Goal: Obtain resource: Download file/media

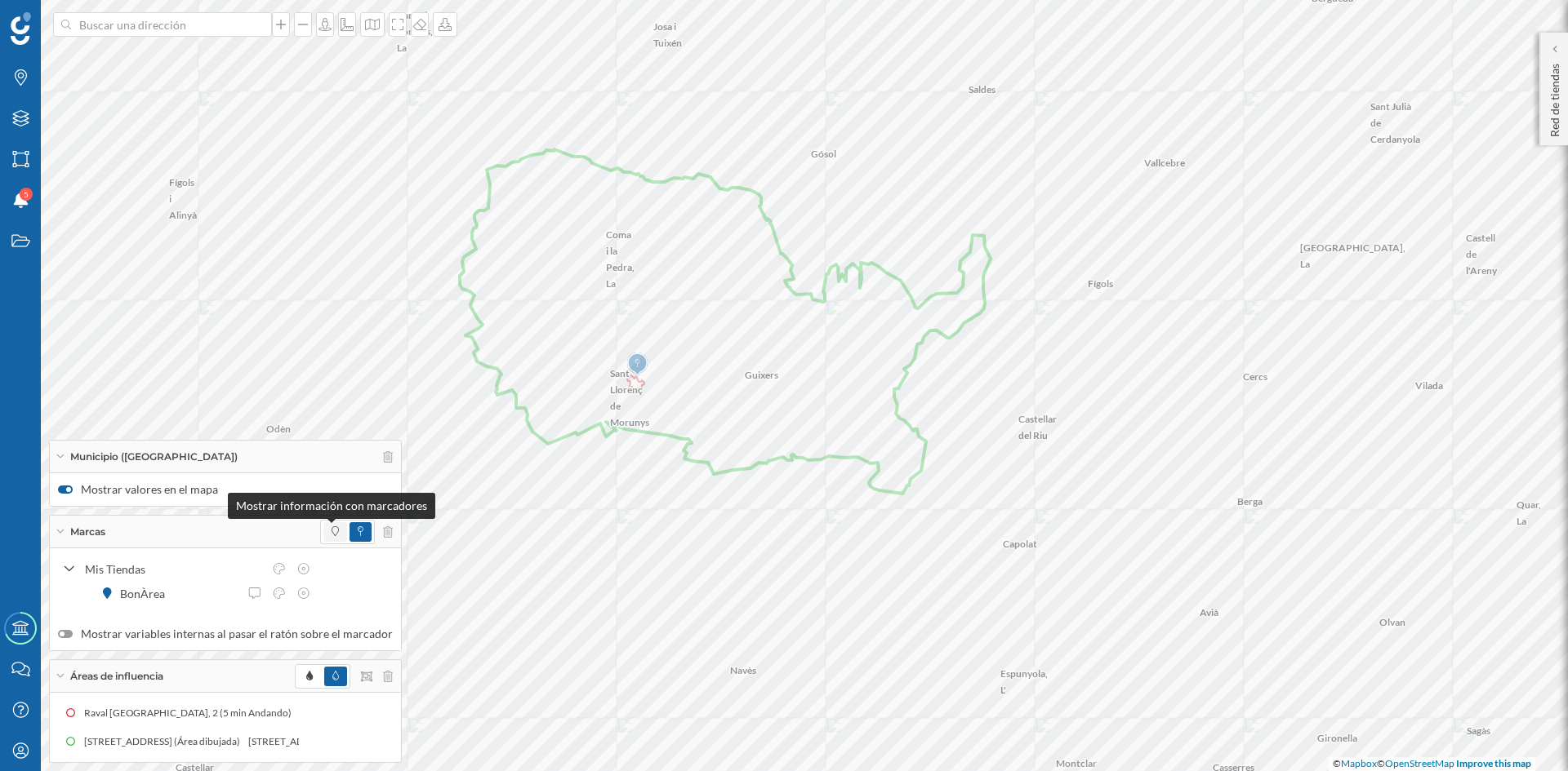
click at [332, 537] on span at bounding box center [336, 532] width 7 height 15
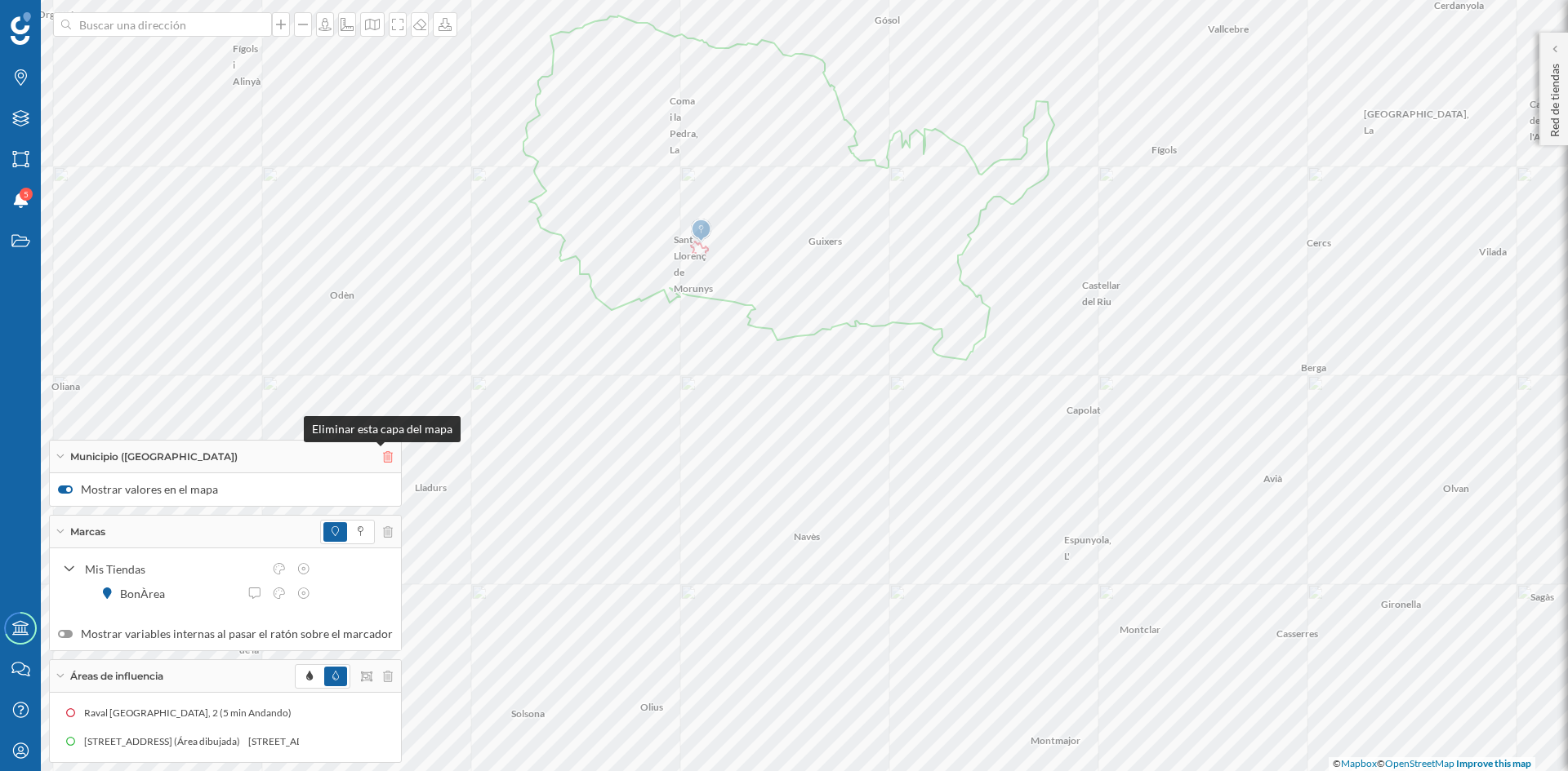
click at [383, 461] on icon at bounding box center [388, 457] width 10 height 11
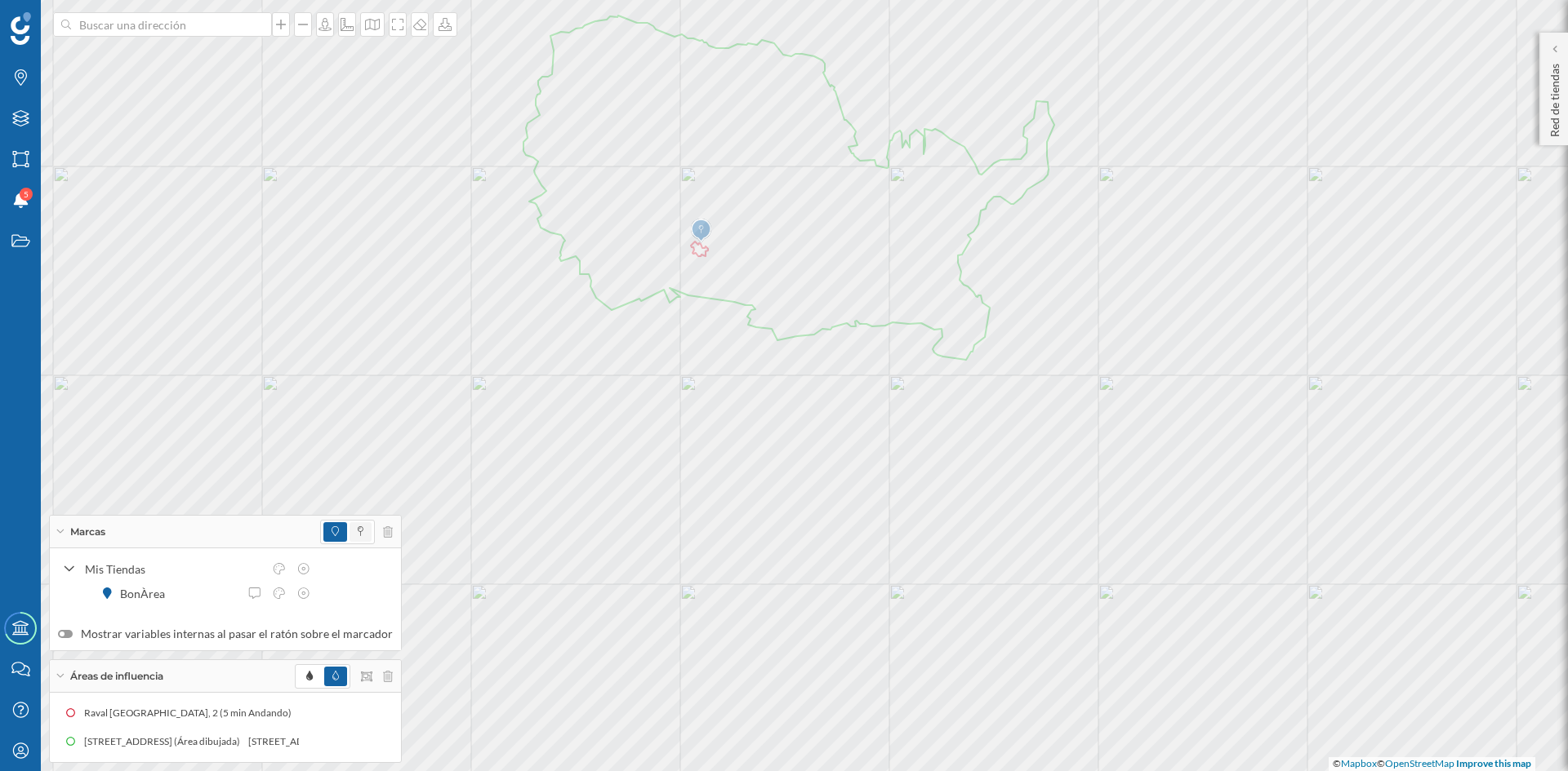
click at [358, 531] on icon at bounding box center [361, 531] width 6 height 10
click at [394, 24] on icon at bounding box center [398, 24] width 17 height 13
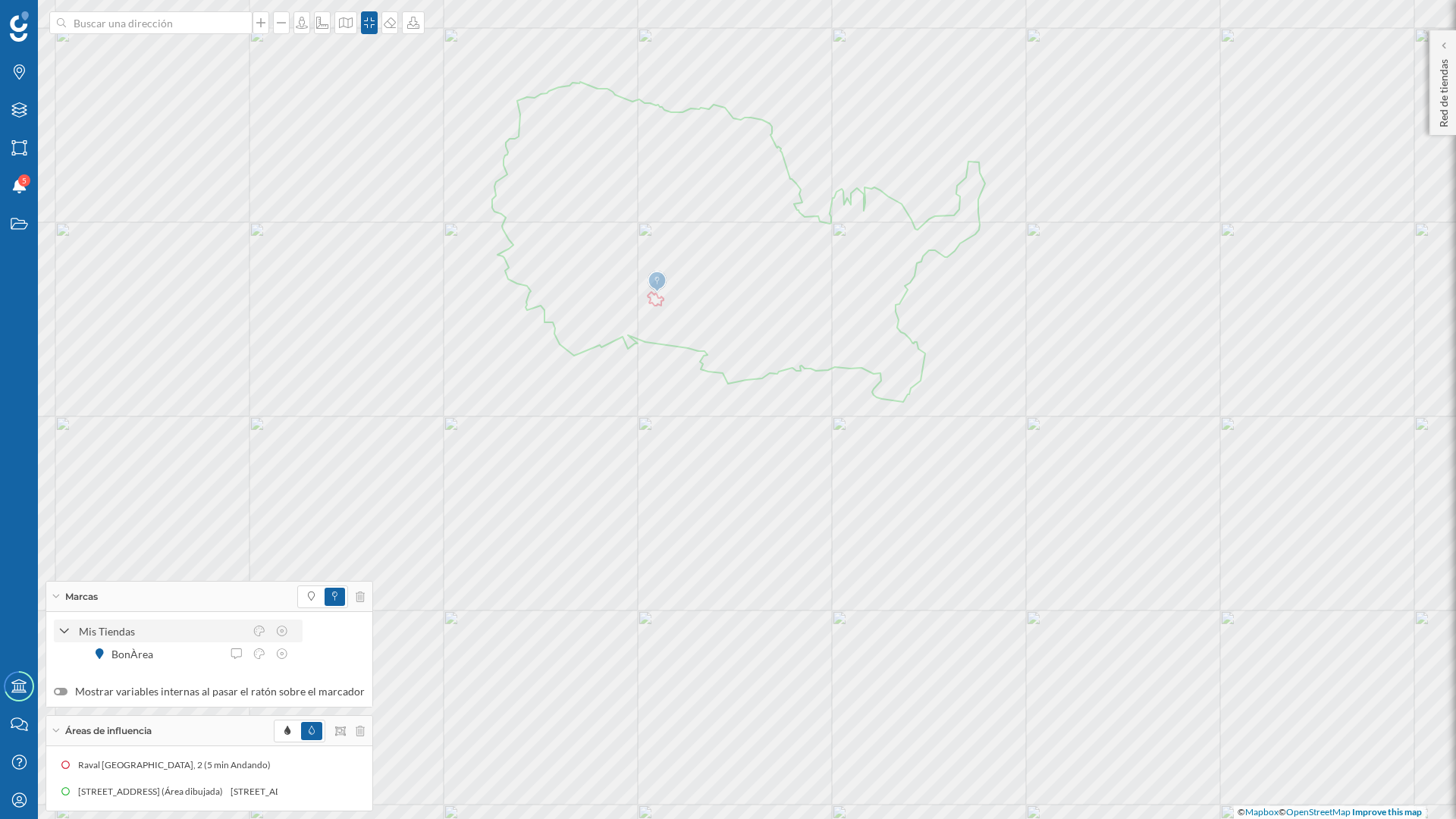
click at [65, 633] on icon at bounding box center [65, 632] width 10 height 14
click at [55, 716] on icon at bounding box center [56, 730] width 9 height 3
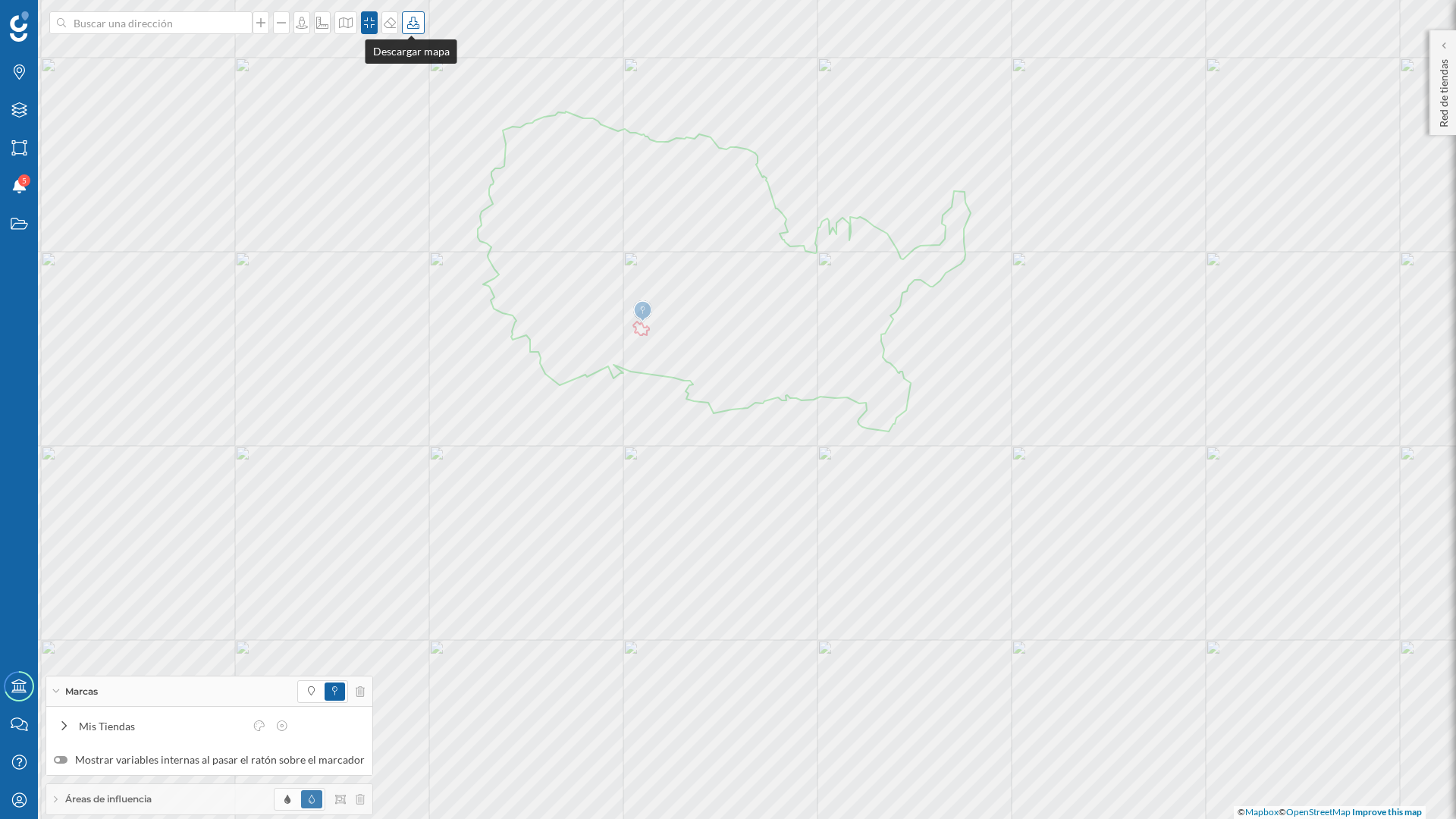
click at [410, 28] on div at bounding box center [413, 22] width 22 height 22
click at [439, 111] on div "Descargar sin leyenda" at bounding box center [461, 111] width 107 height 16
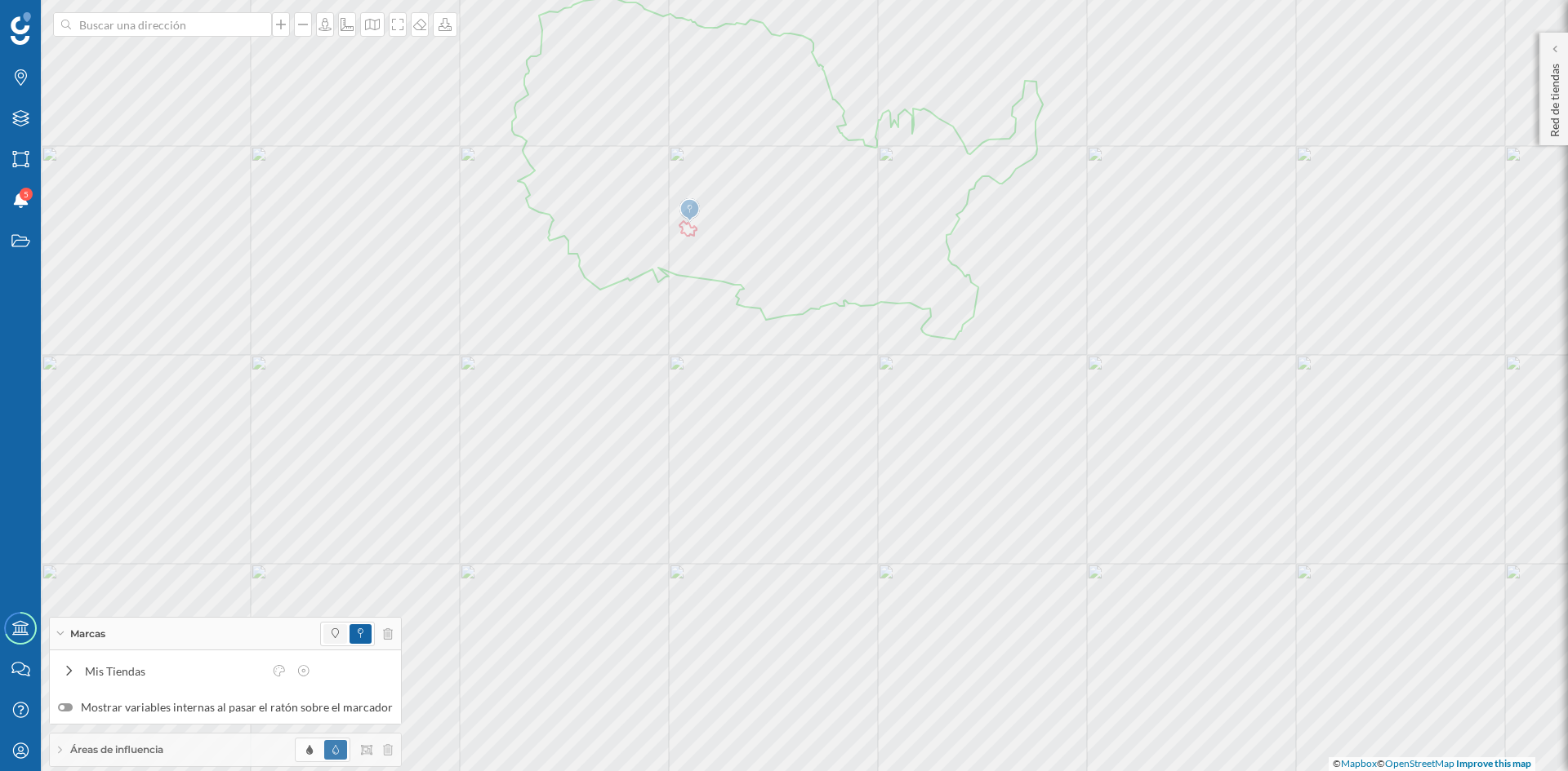
click at [325, 642] on span at bounding box center [336, 634] width 24 height 19
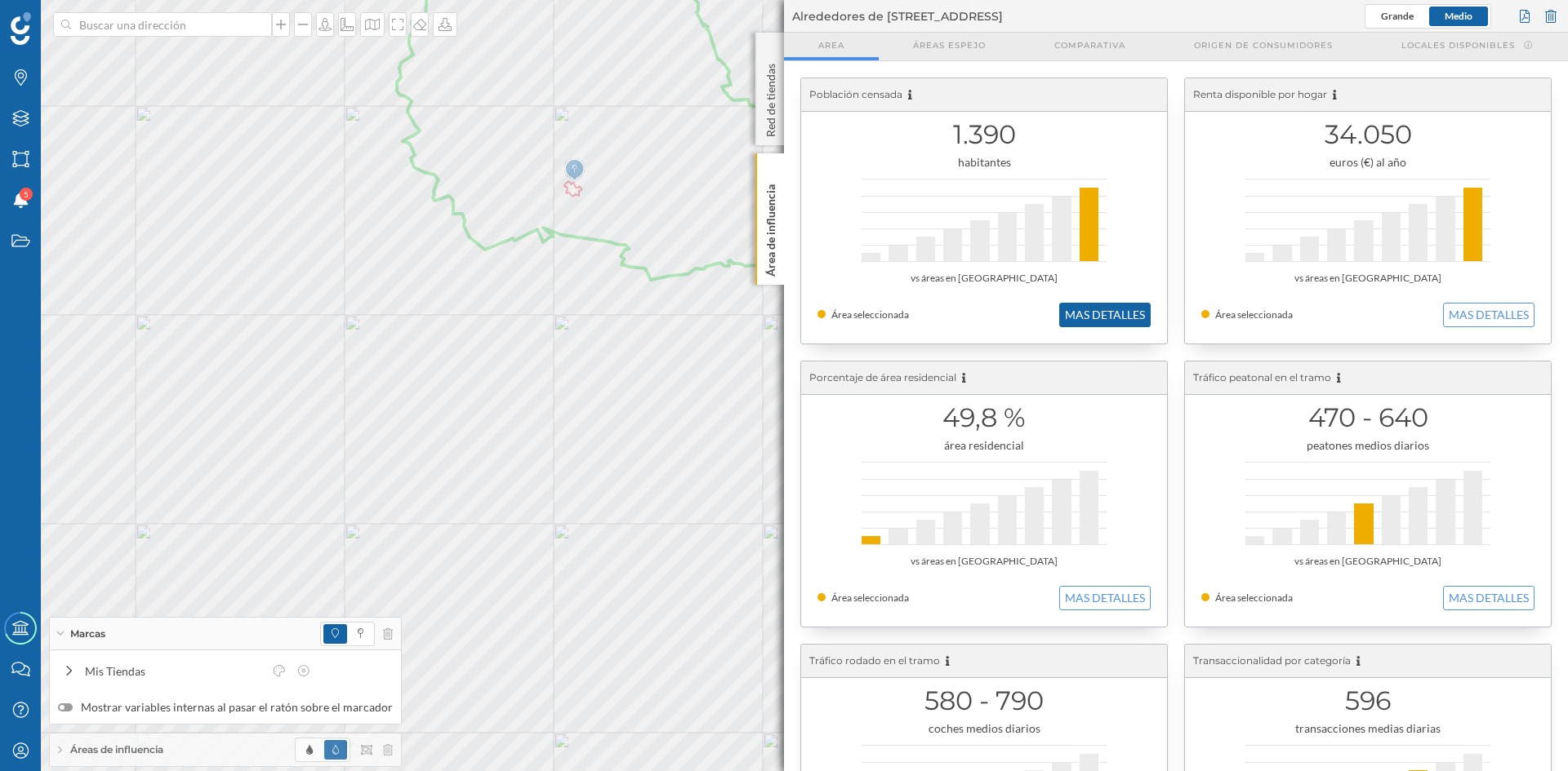
click at [1097, 323] on button "MAS DETALLES" at bounding box center [1104, 315] width 92 height 24
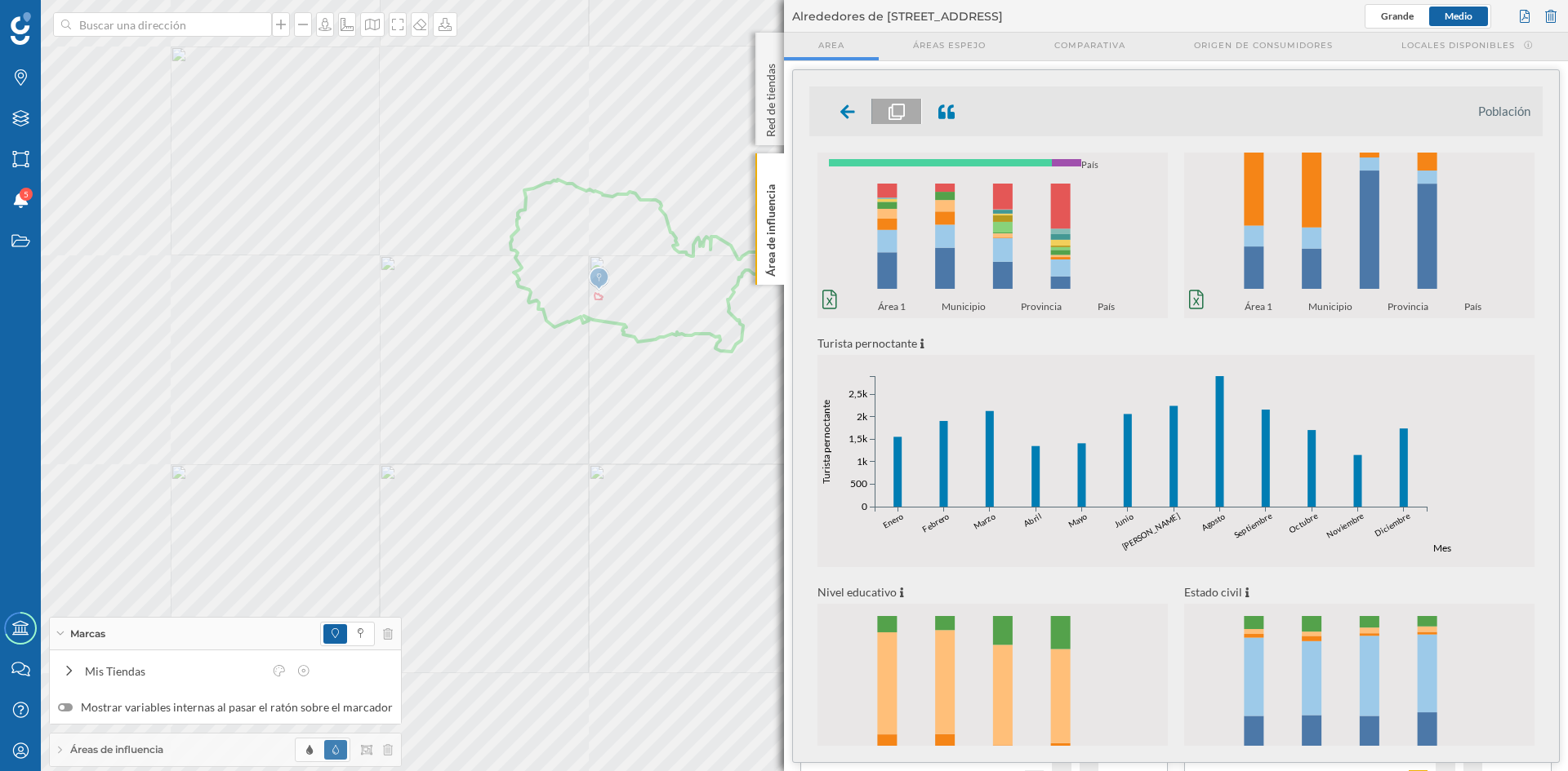
scroll to position [360, 0]
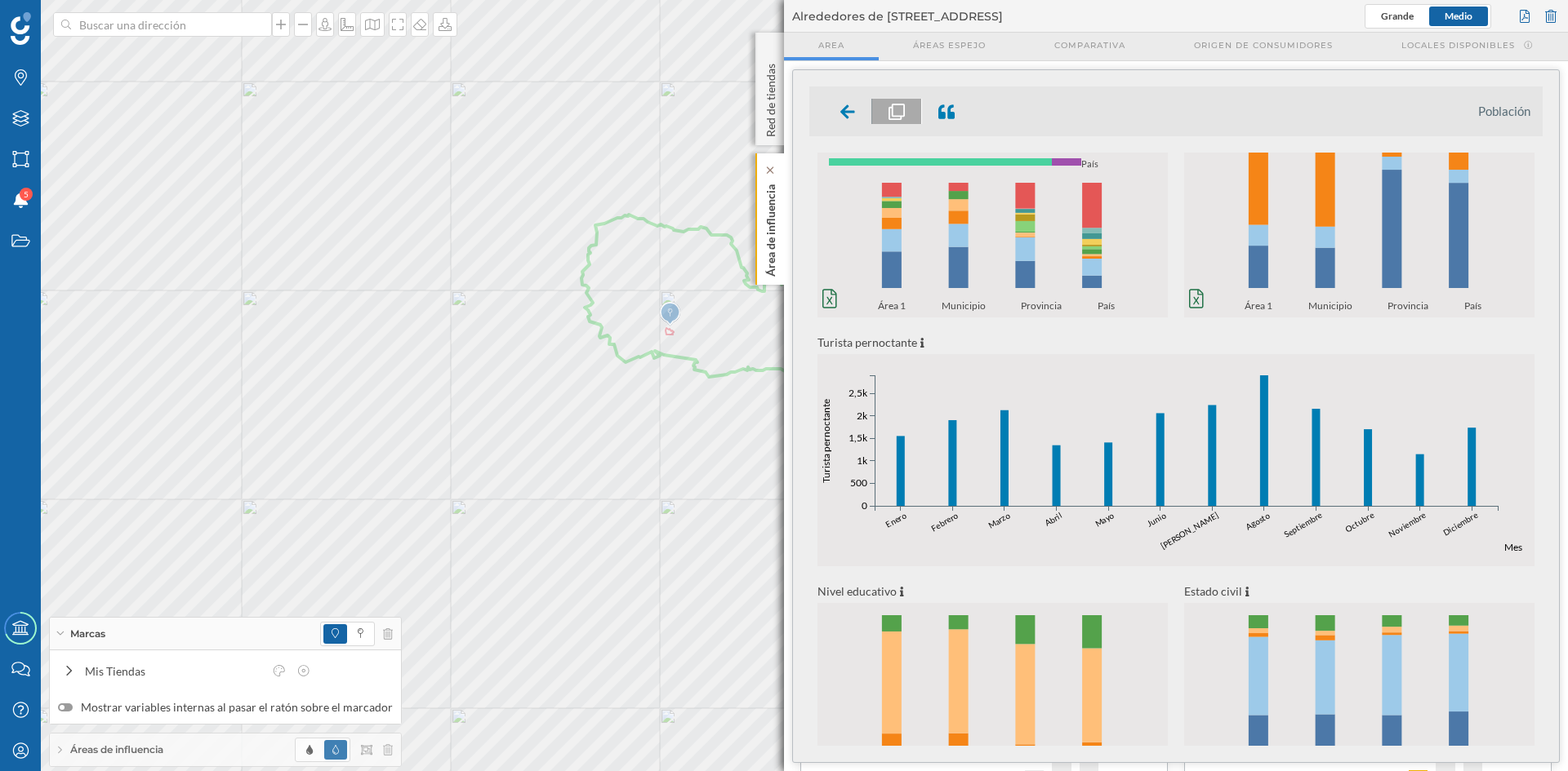
click at [772, 225] on p "Área de influencia" at bounding box center [771, 227] width 17 height 99
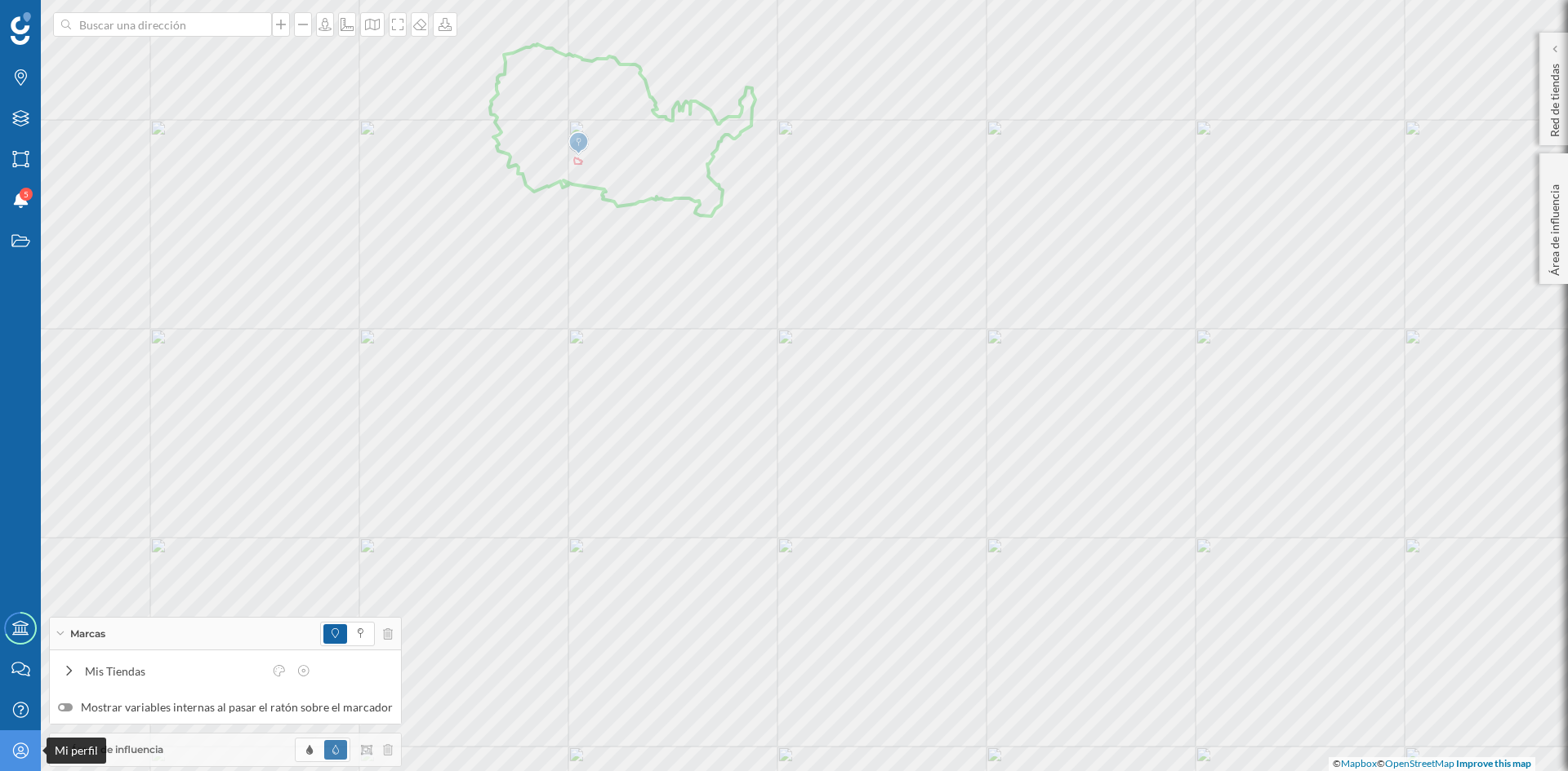
click at [12, 750] on icon "Mi perfil" at bounding box center [20, 752] width 20 height 17
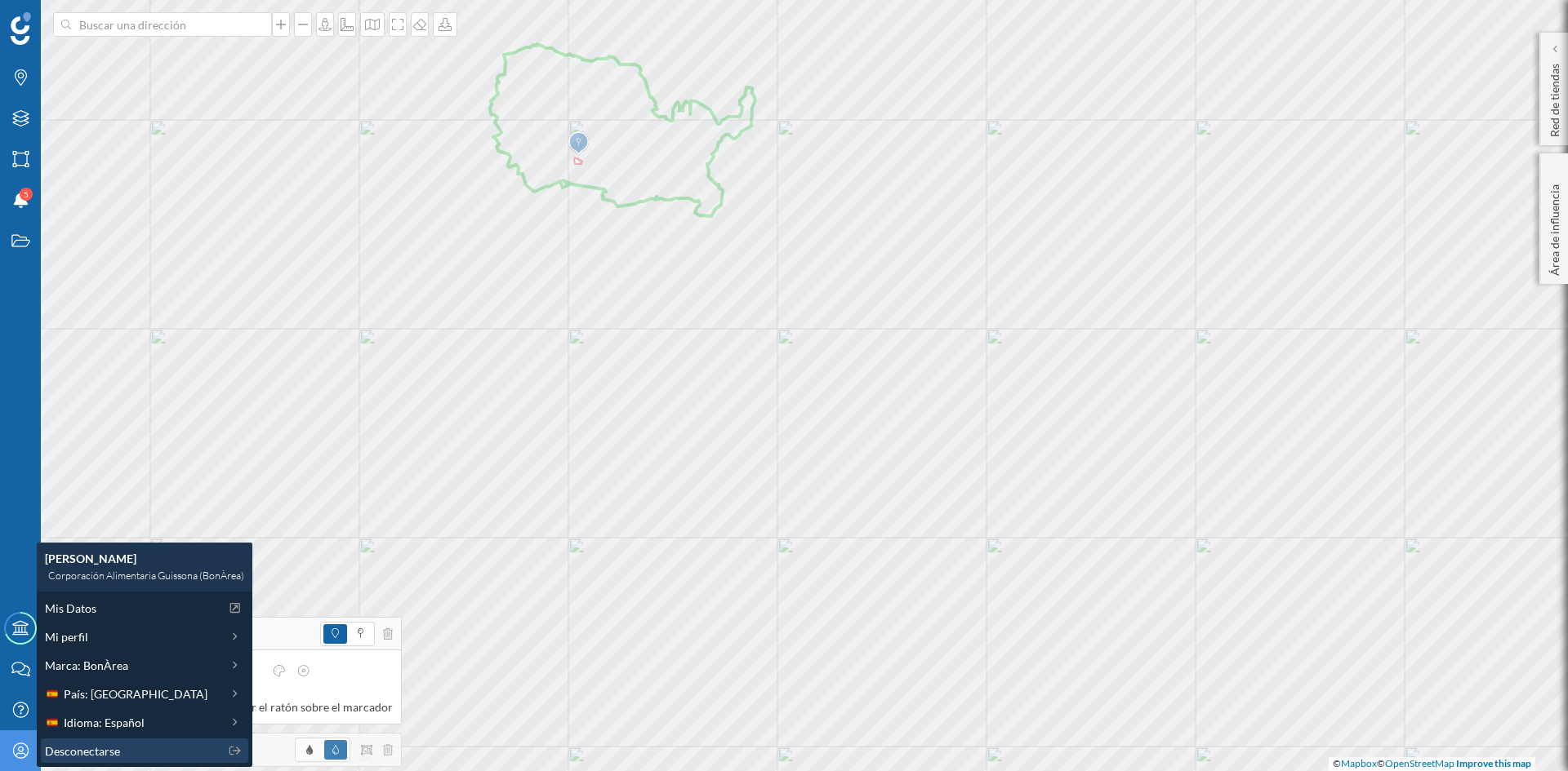
click at [94, 758] on span "Desconectarse" at bounding box center [82, 752] width 75 height 17
